Goal: Task Accomplishment & Management: Manage account settings

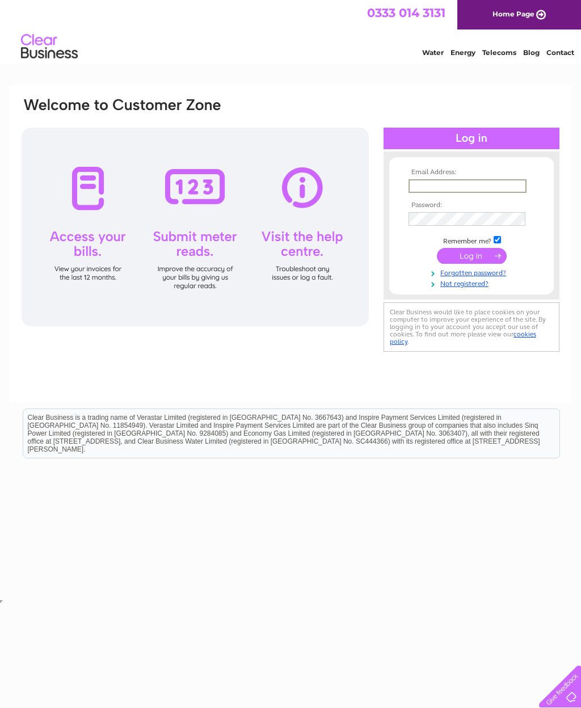
click at [471, 191] on input "text" at bounding box center [467, 186] width 118 height 14
click at [454, 187] on input "text" at bounding box center [467, 186] width 118 height 14
type input "Ricardosalesltd@hotmail.com"
click at [471, 256] on input "submit" at bounding box center [472, 256] width 70 height 16
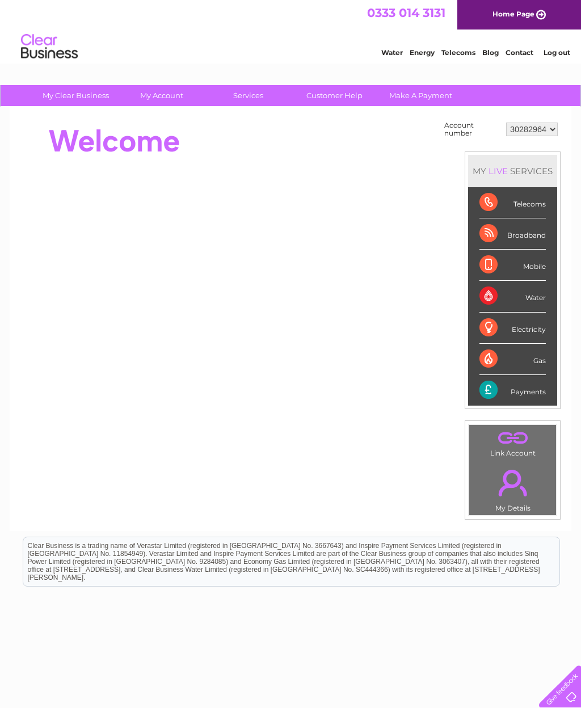
click at [170, 66] on html "0333 014 3131 Home Page Water Energy Telecoms Blog Contact Log out" at bounding box center [290, 33] width 581 height 66
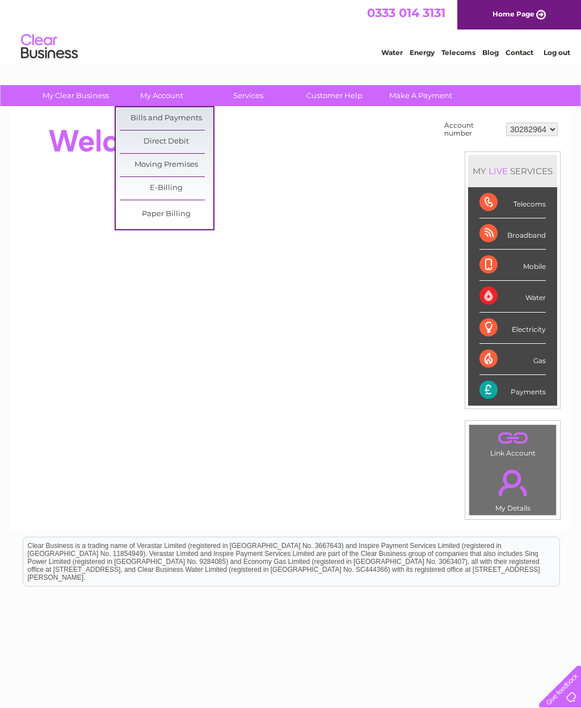
click at [173, 115] on link "Bills and Payments" at bounding box center [167, 118] width 94 height 23
click at [170, 114] on link "Bills and Payments" at bounding box center [167, 118] width 94 height 23
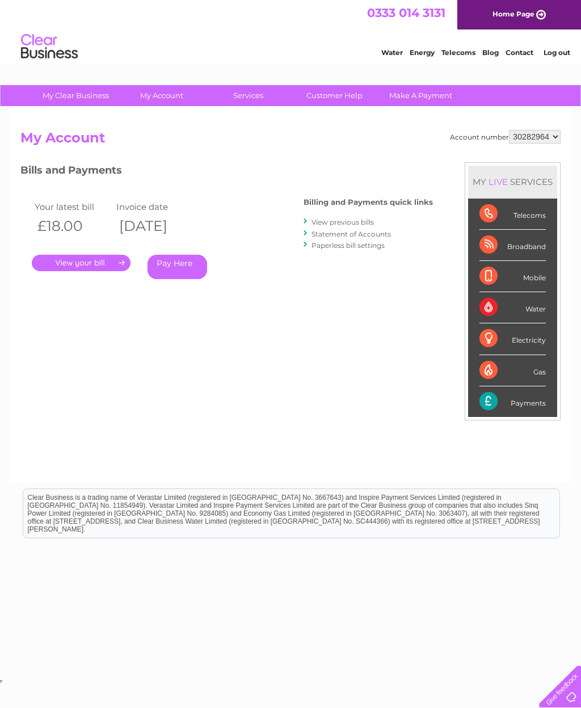
click at [104, 250] on div ". Pay Here" at bounding box center [145, 246] width 227 height 17
click at [111, 259] on link "." at bounding box center [81, 263] width 99 height 16
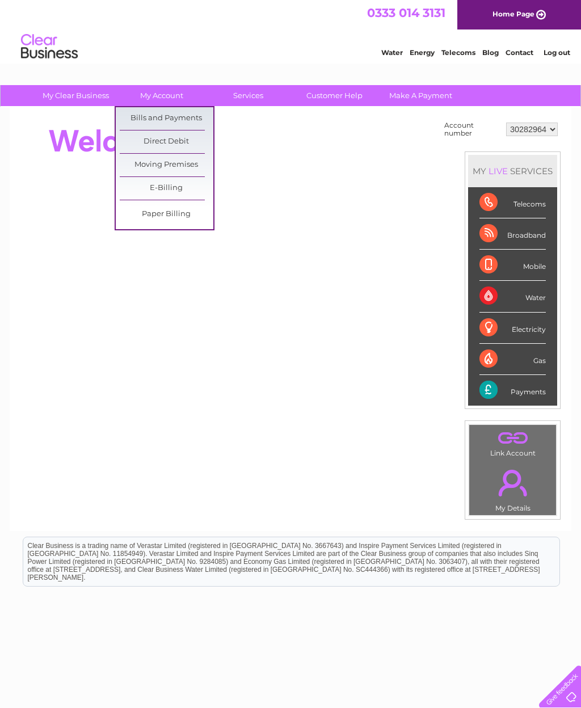
click at [184, 121] on link "Bills and Payments" at bounding box center [167, 118] width 94 height 23
